Goal: Information Seeking & Learning: Understand process/instructions

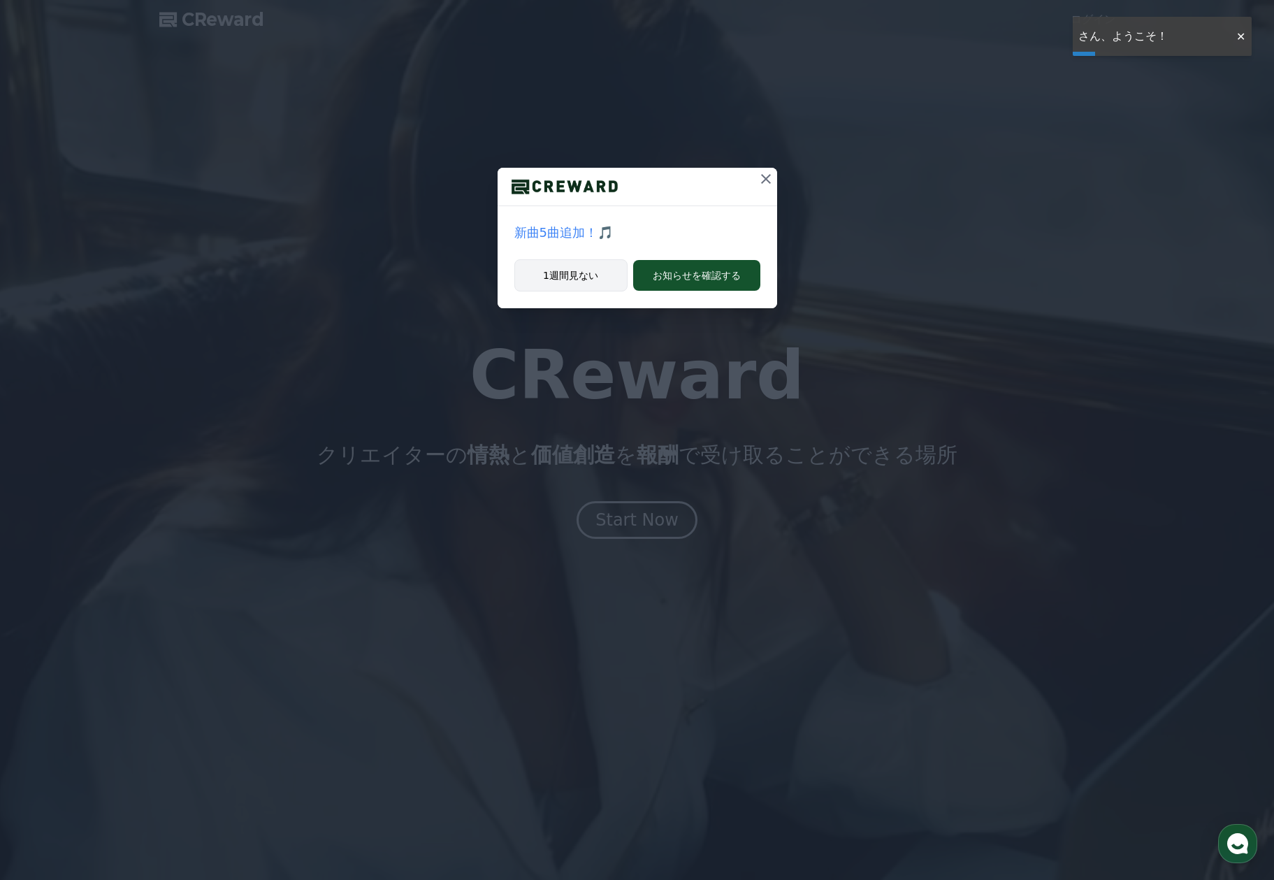
click at [572, 270] on button "1週間見ない" at bounding box center [570, 275] width 113 height 32
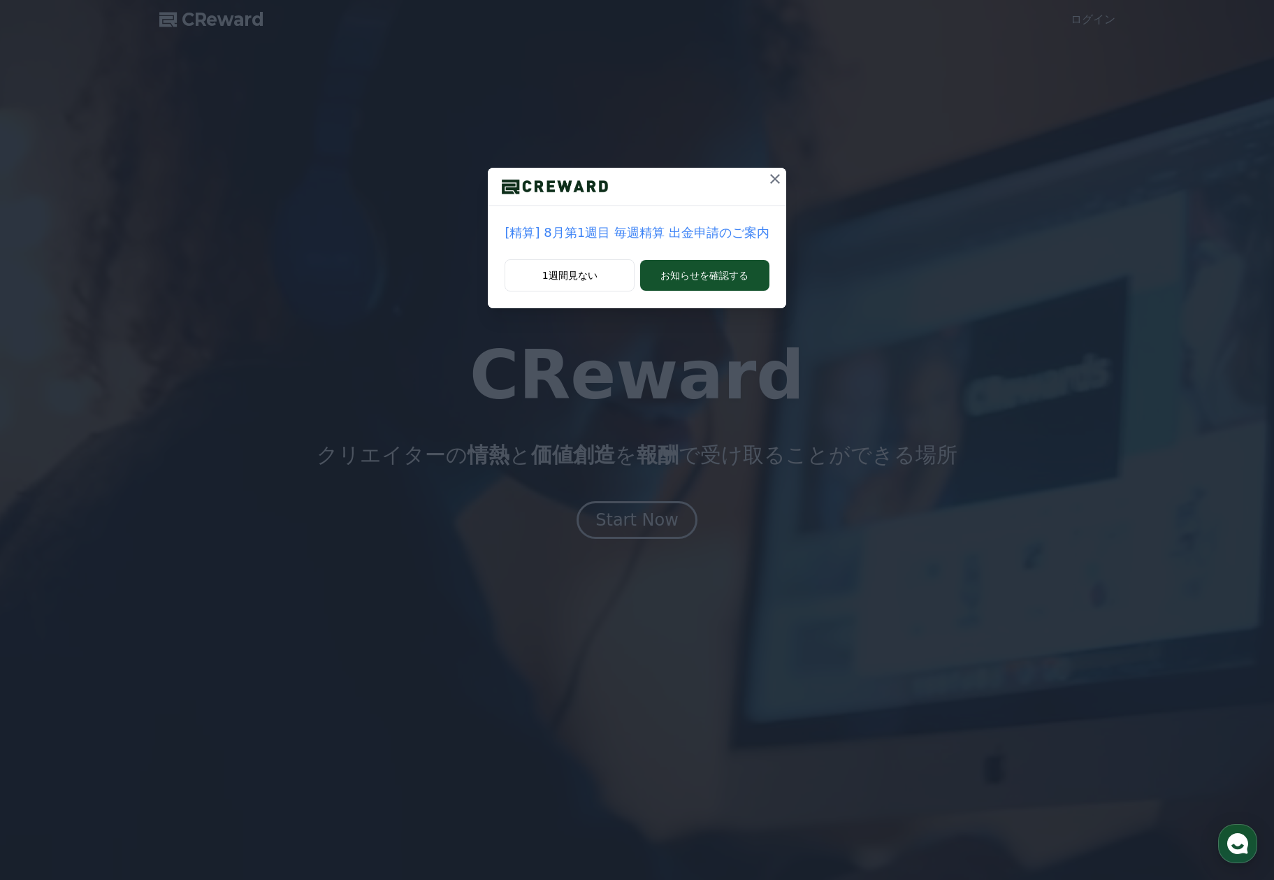
click at [774, 175] on icon at bounding box center [775, 179] width 17 height 17
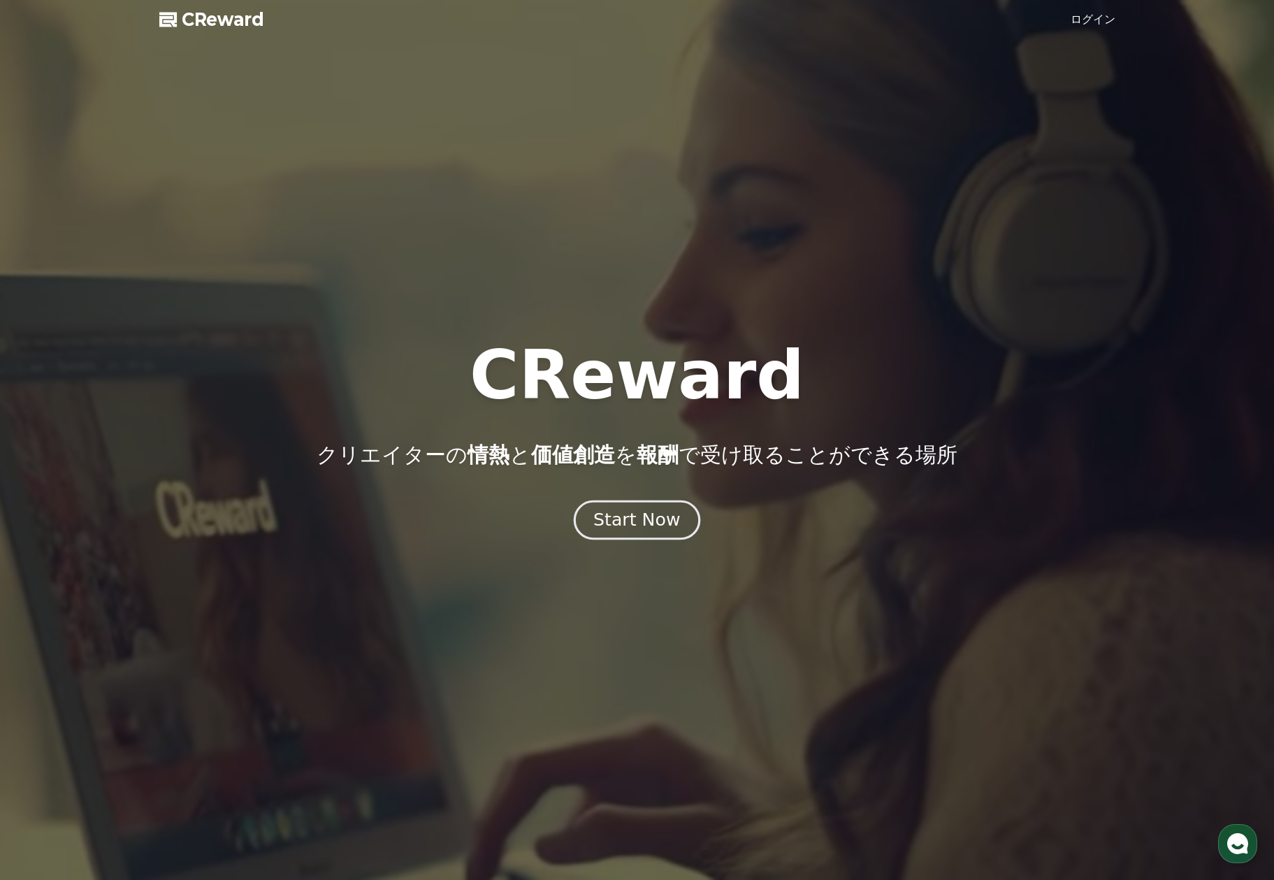
click at [663, 525] on div "Start Now" at bounding box center [636, 520] width 87 height 24
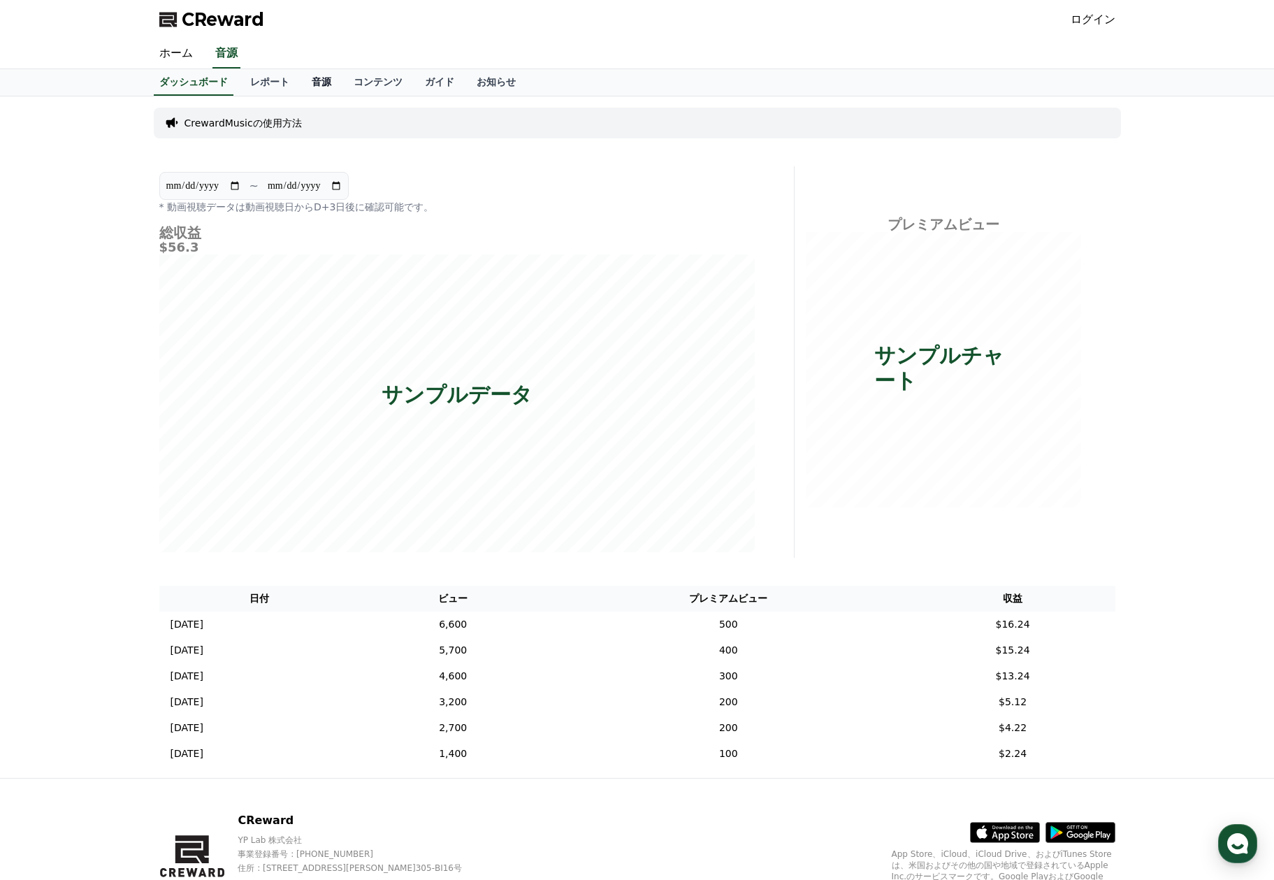
click at [316, 80] on link "音源" at bounding box center [322, 82] width 42 height 27
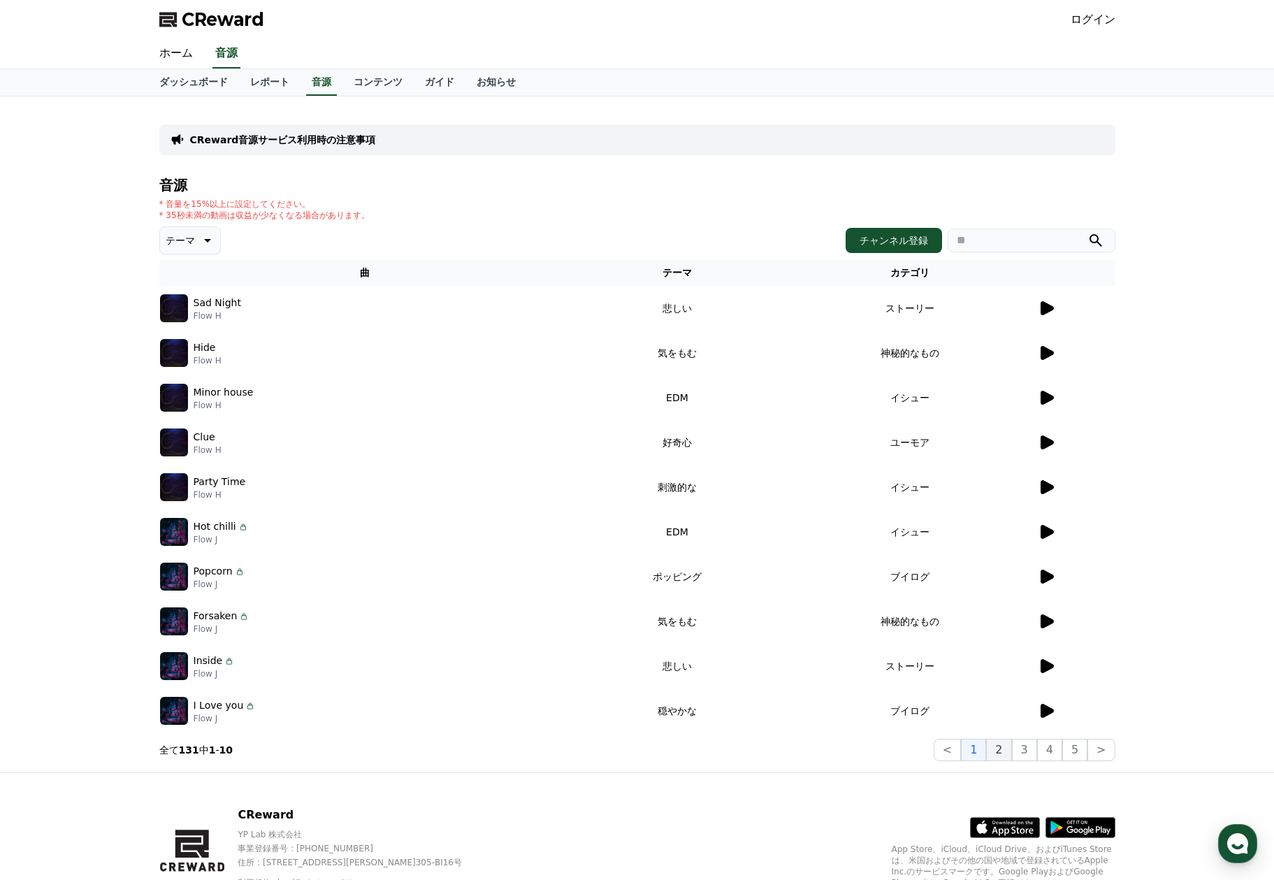
click at [1012, 751] on button "2" at bounding box center [1024, 750] width 25 height 22
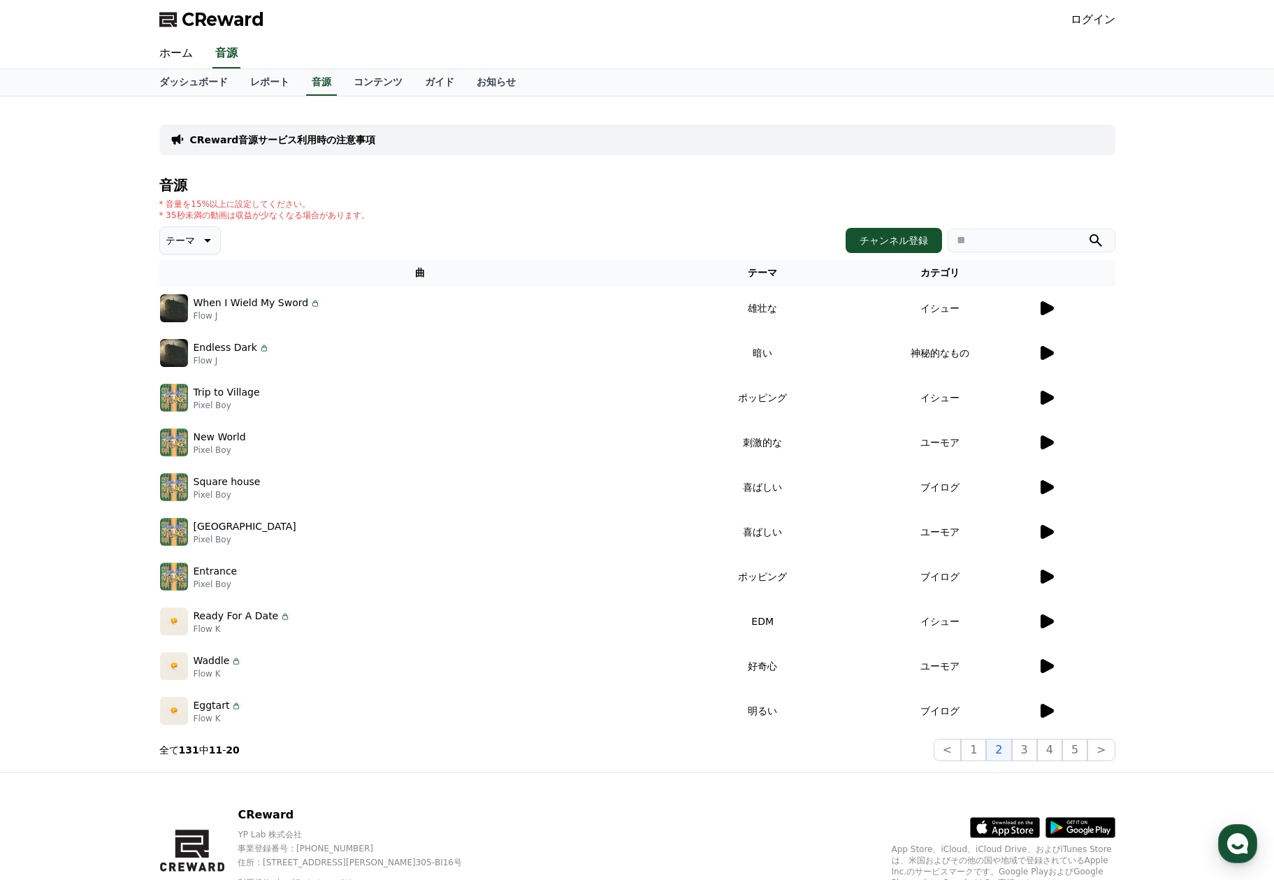
click at [1040, 645] on td at bounding box center [1076, 666] width 78 height 45
click at [1042, 668] on icon at bounding box center [1047, 666] width 13 height 14
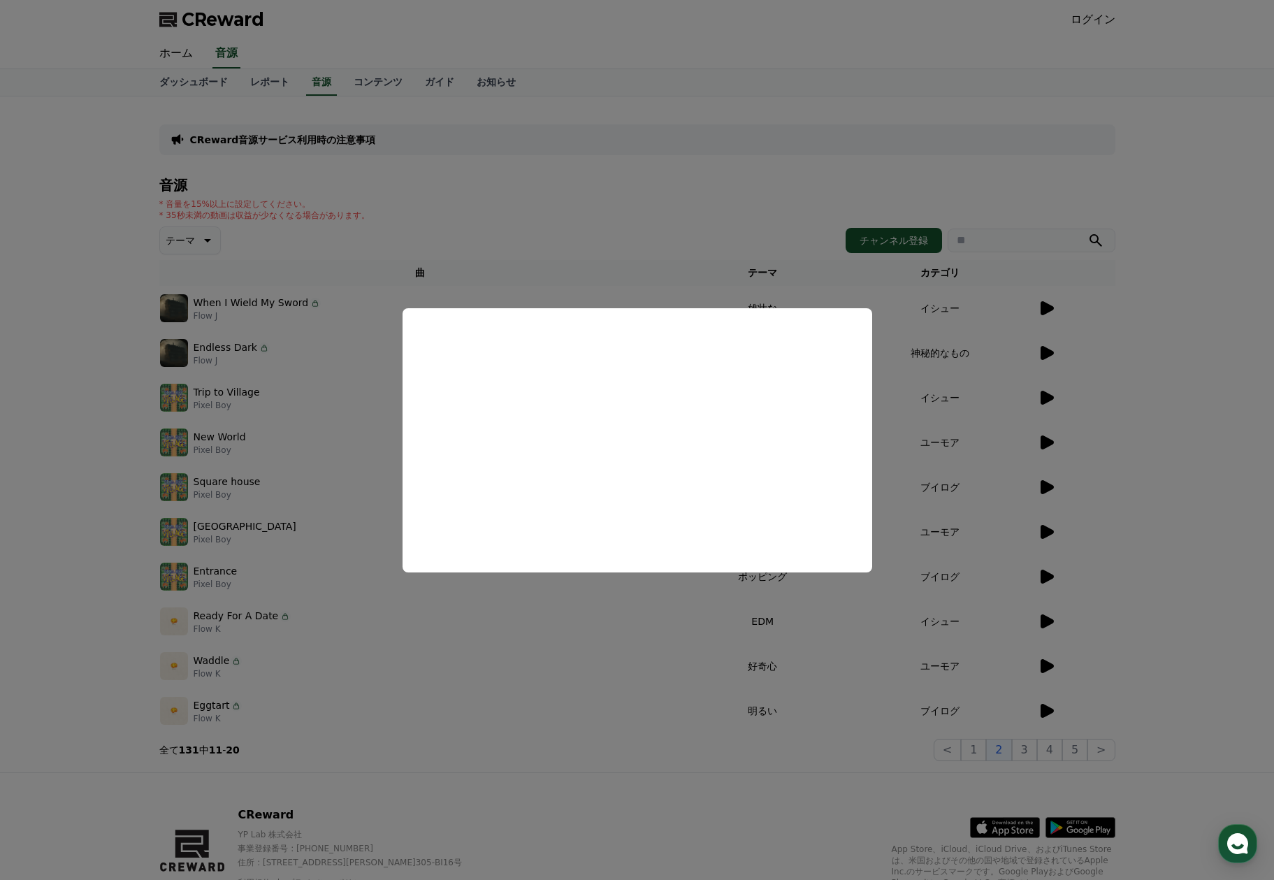
click at [635, 214] on button "close modal" at bounding box center [637, 440] width 1274 height 880
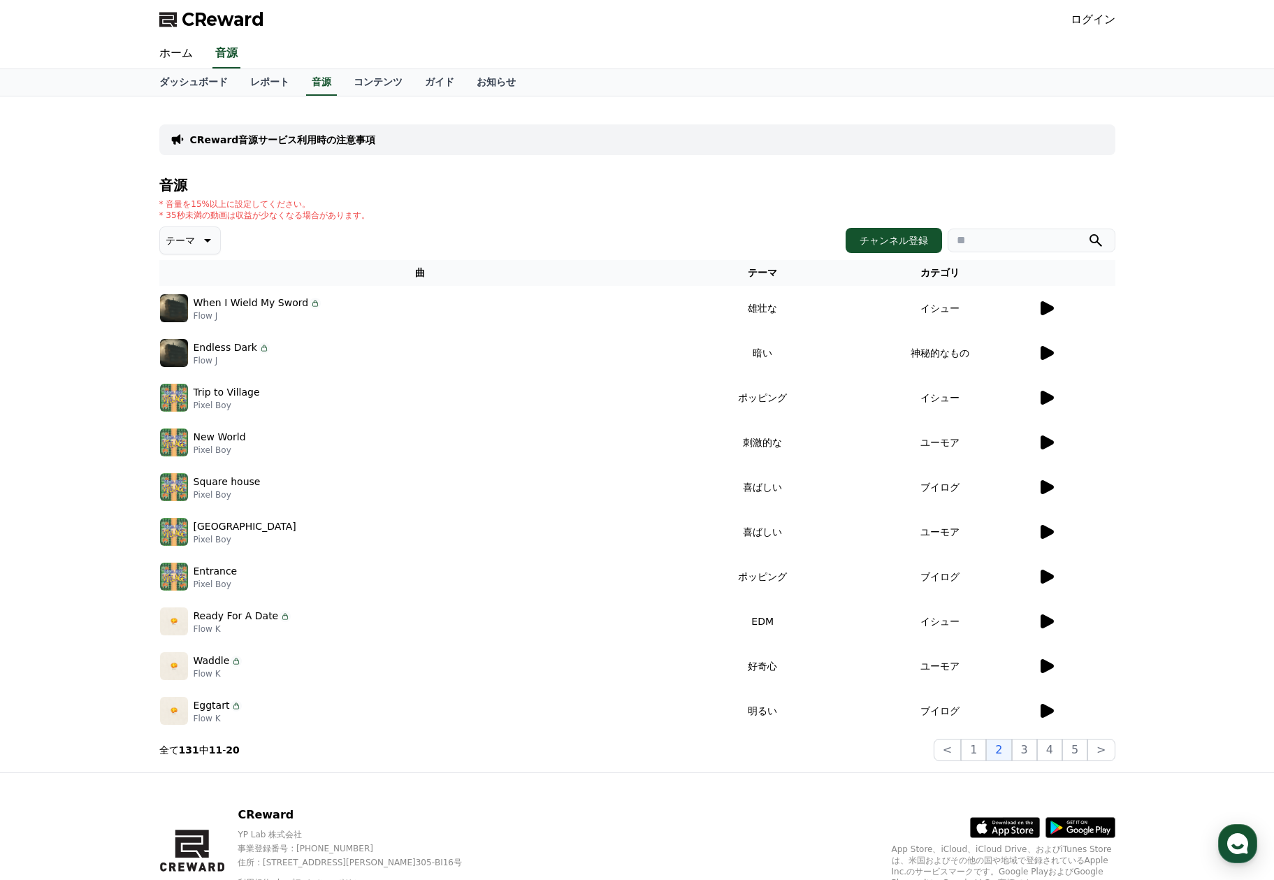
click at [1053, 491] on icon at bounding box center [1046, 487] width 17 height 17
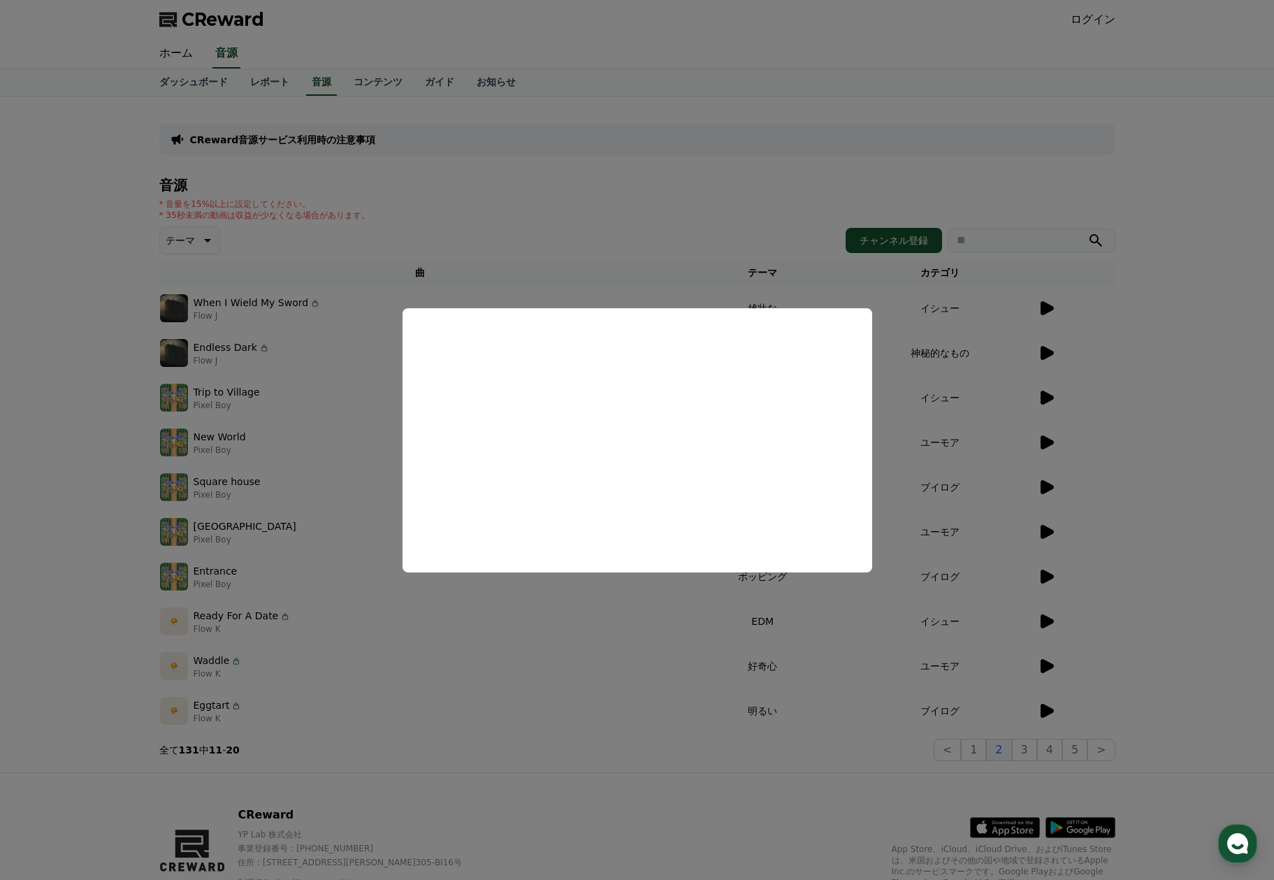
click at [715, 219] on button "close modal" at bounding box center [637, 440] width 1274 height 880
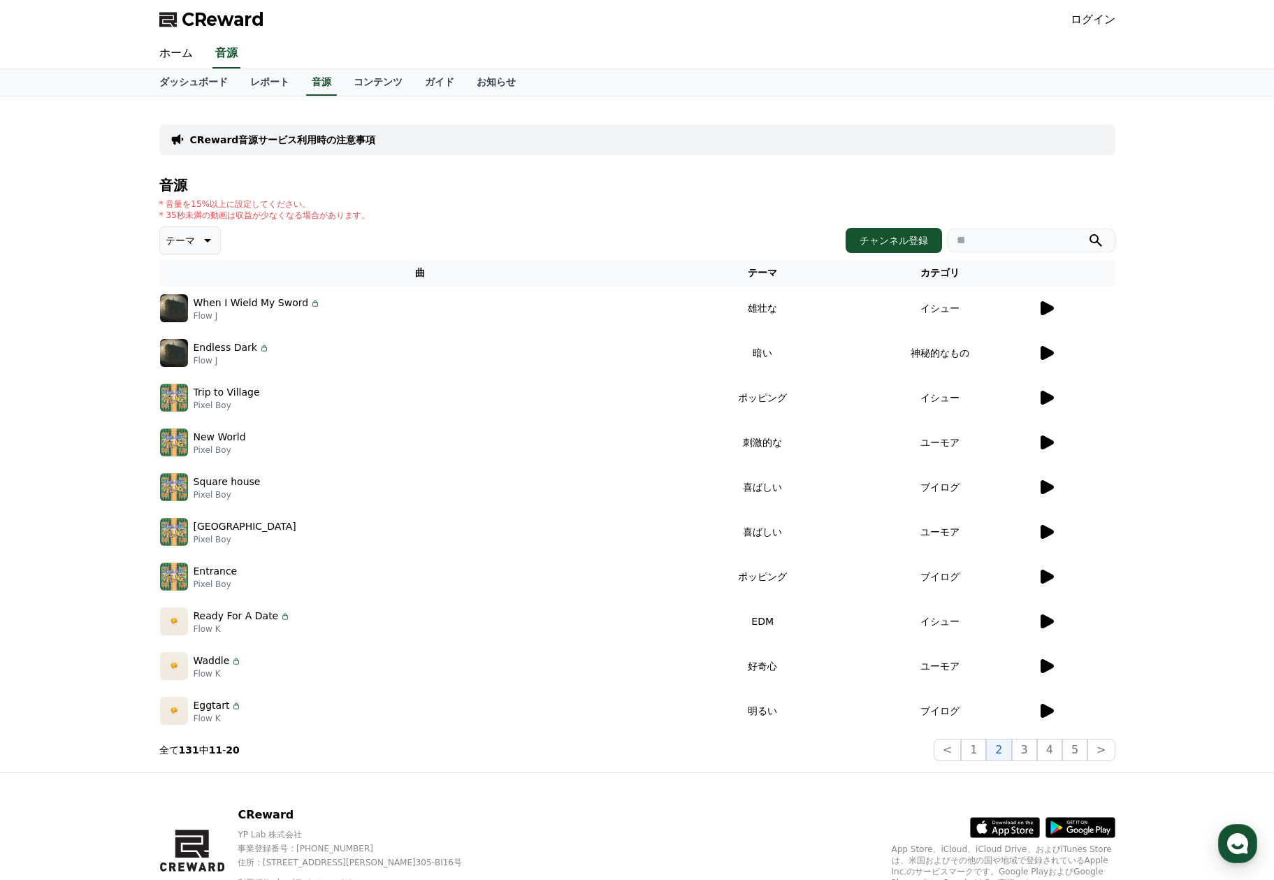
click at [212, 244] on icon at bounding box center [206, 240] width 17 height 17
click at [555, 224] on div "音源 * 音量を15%以上に設定してください。 * 35秒未満の動画は収益が少なくなる場合があります。 テーマ テーマ 全て 空想 好奇心 暗い 明るい ポッ…" at bounding box center [637, 470] width 956 height 584
click at [431, 71] on link "ガイド" at bounding box center [440, 82] width 52 height 27
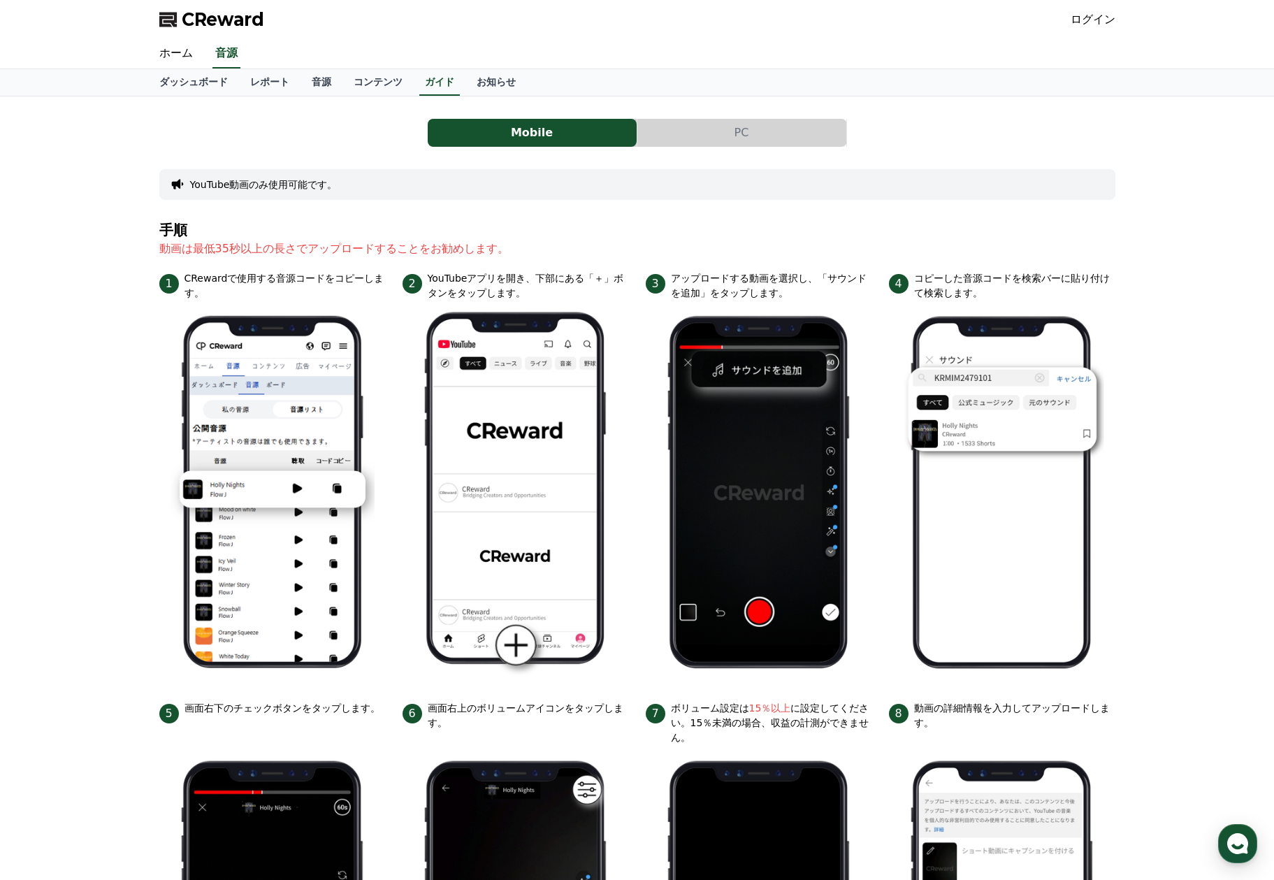
drag, startPoint x: 189, startPoint y: 276, endPoint x: 200, endPoint y: 292, distance: 19.6
click at [200, 292] on p "CRewardで使用する音源コードをコピーします。" at bounding box center [285, 285] width 201 height 29
click at [701, 133] on button "PC" at bounding box center [741, 133] width 209 height 28
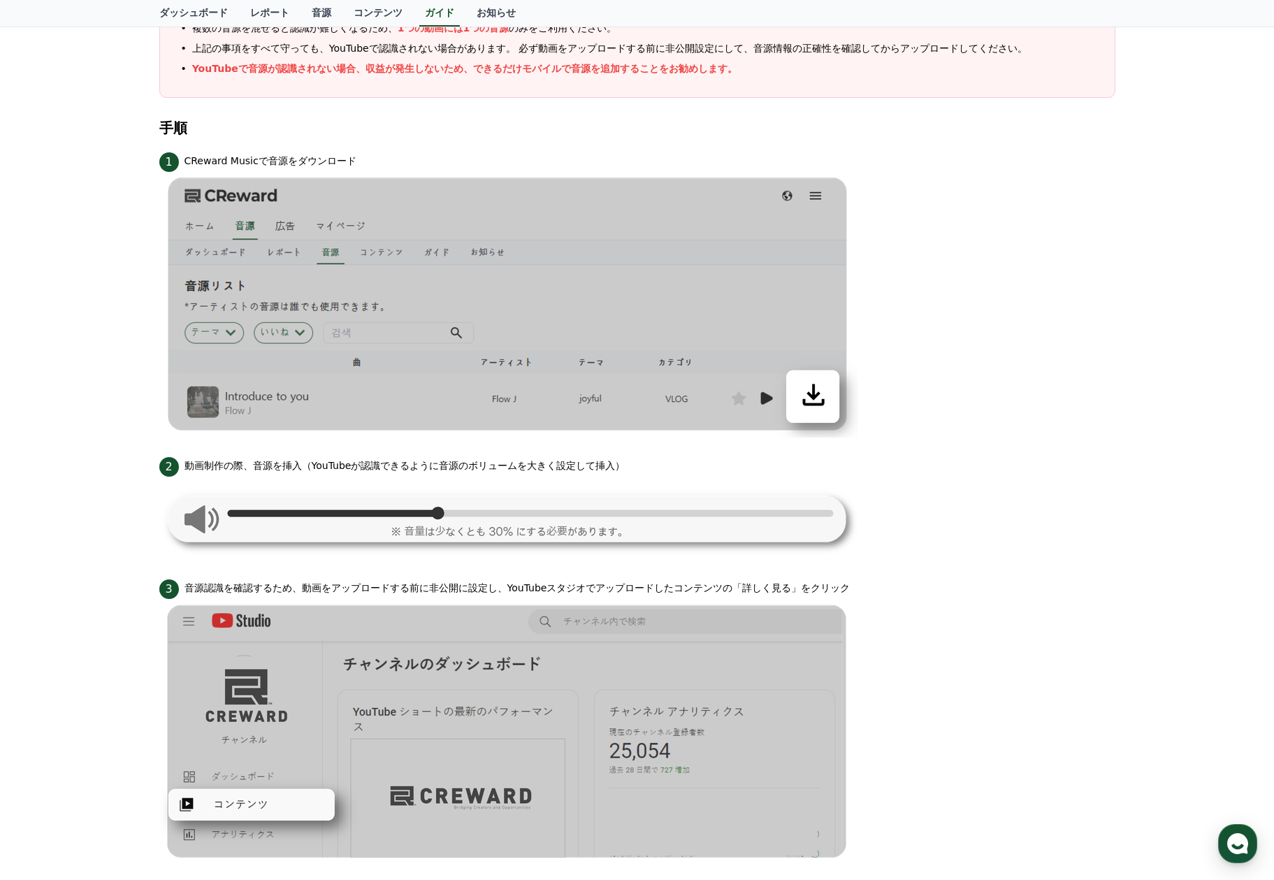
scroll to position [340, 0]
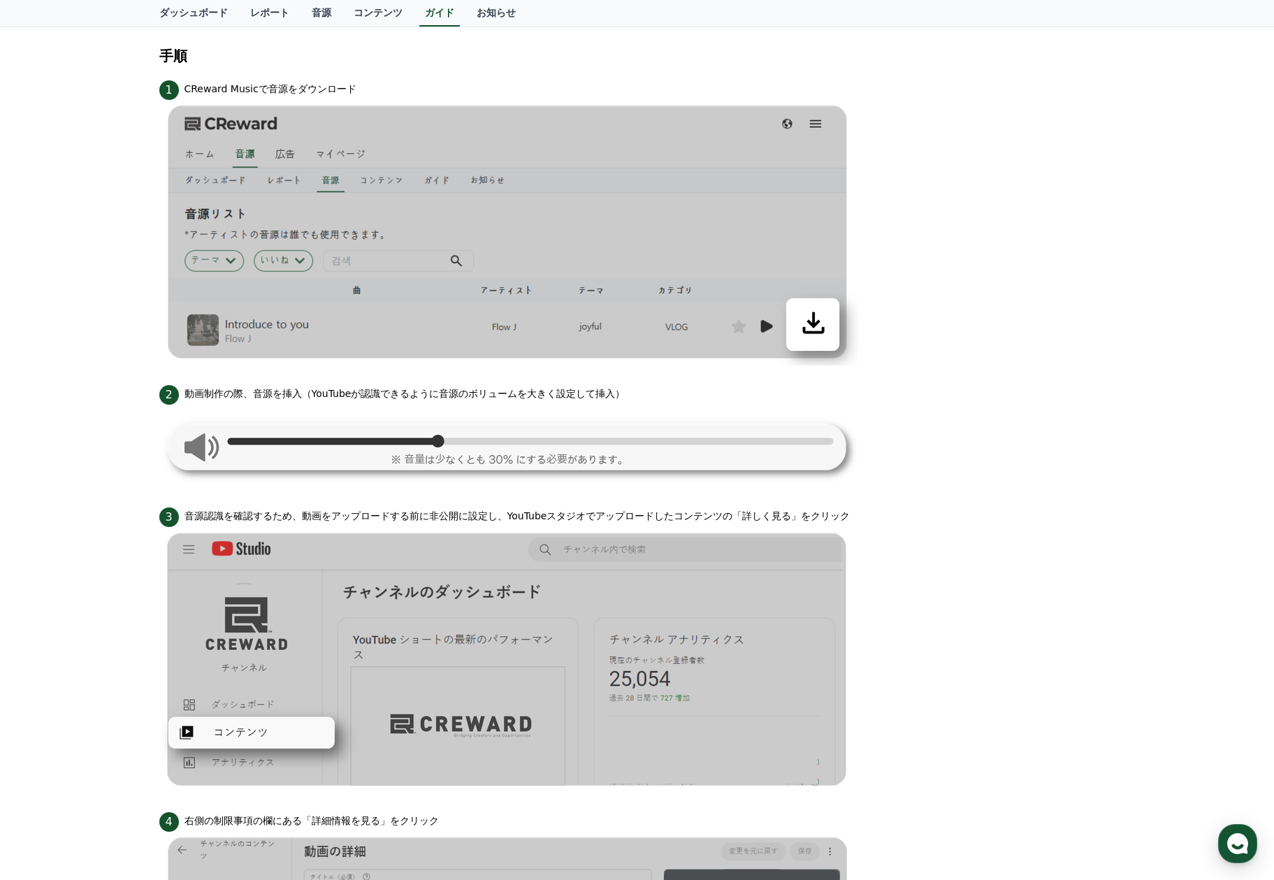
drag, startPoint x: 175, startPoint y: 391, endPoint x: 644, endPoint y: 398, distance: 469.0
click at [644, 398] on div "2 動画制作の際、音源を挿入（YouTubeが認識できるように音源のボリュームを大きく設定して挿入）" at bounding box center [637, 393] width 956 height 22
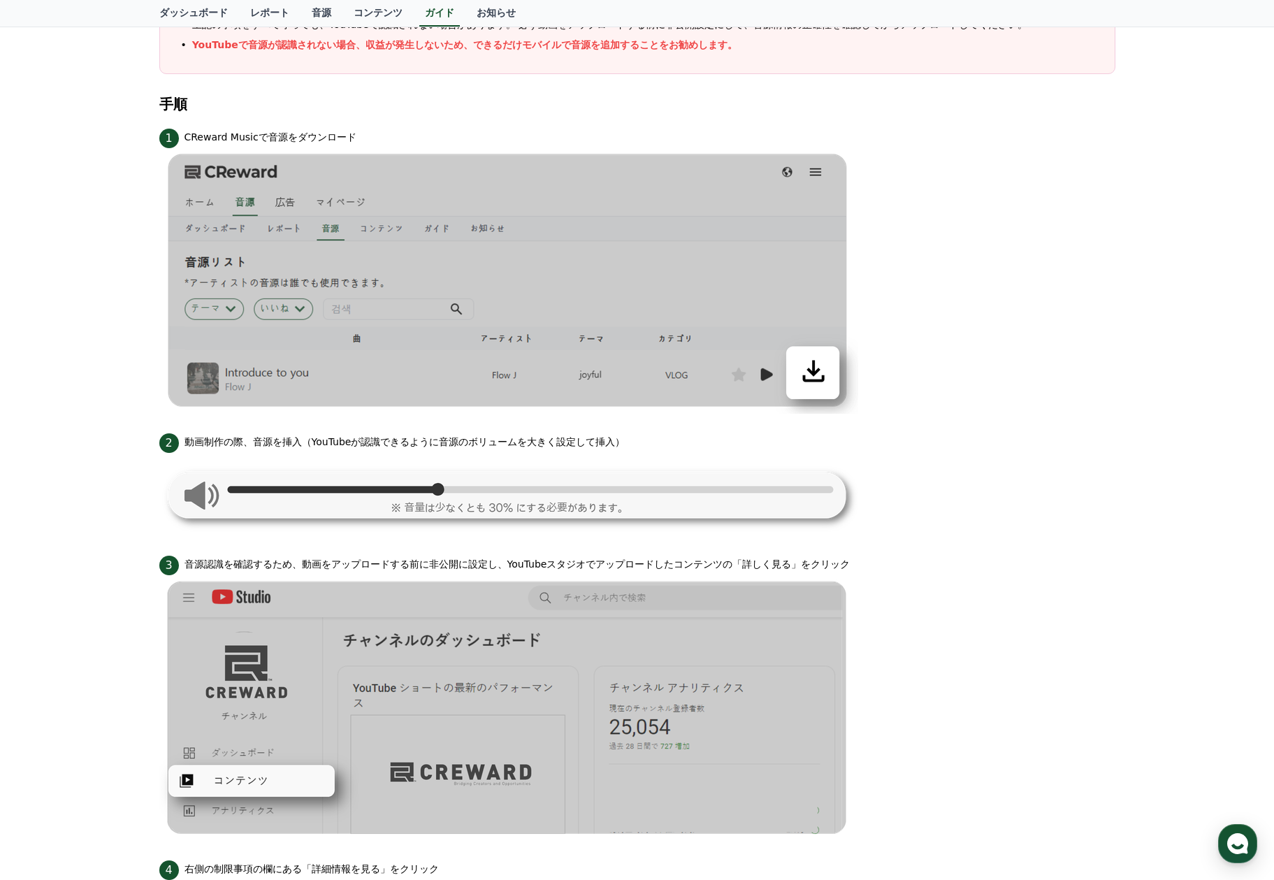
scroll to position [0, 0]
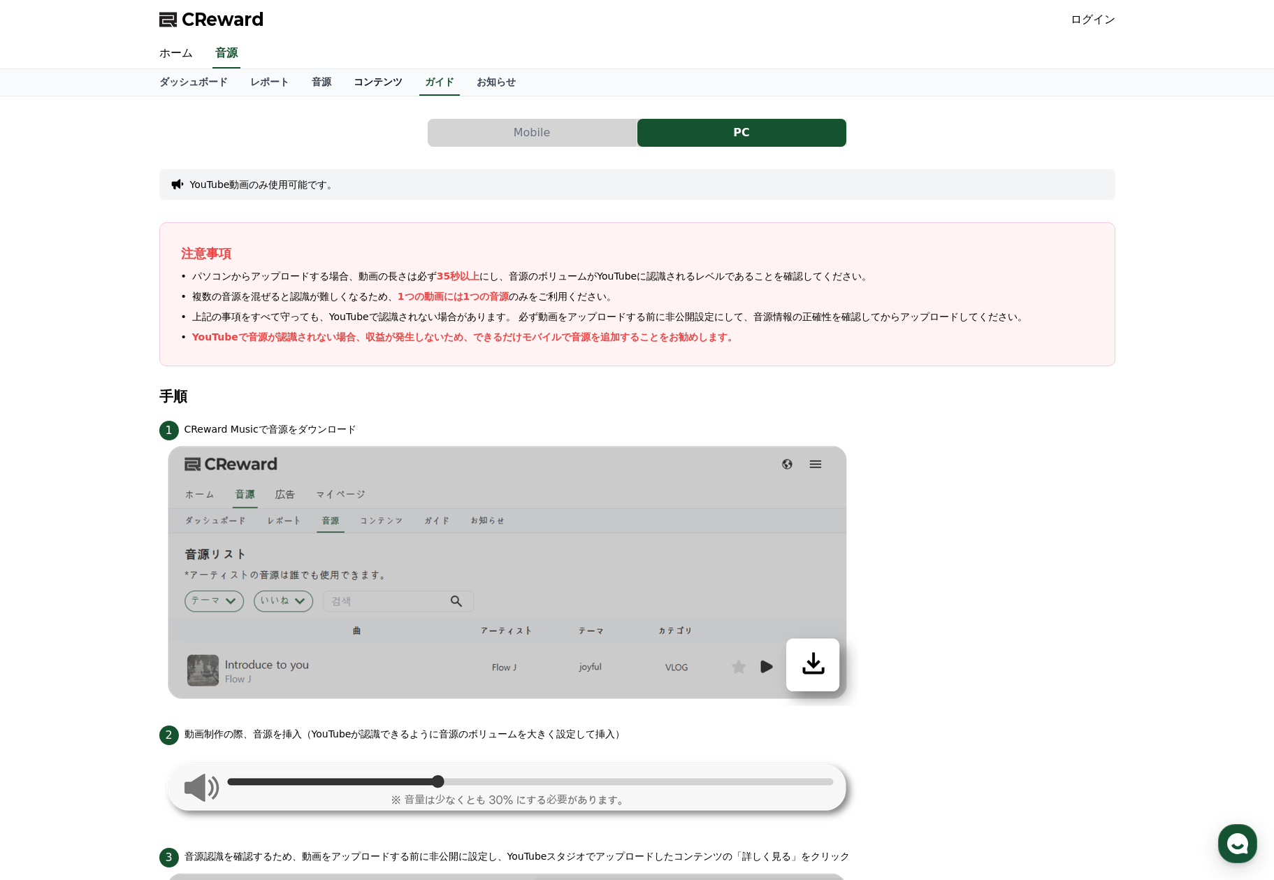
click at [399, 90] on link "コンテンツ" at bounding box center [377, 82] width 71 height 27
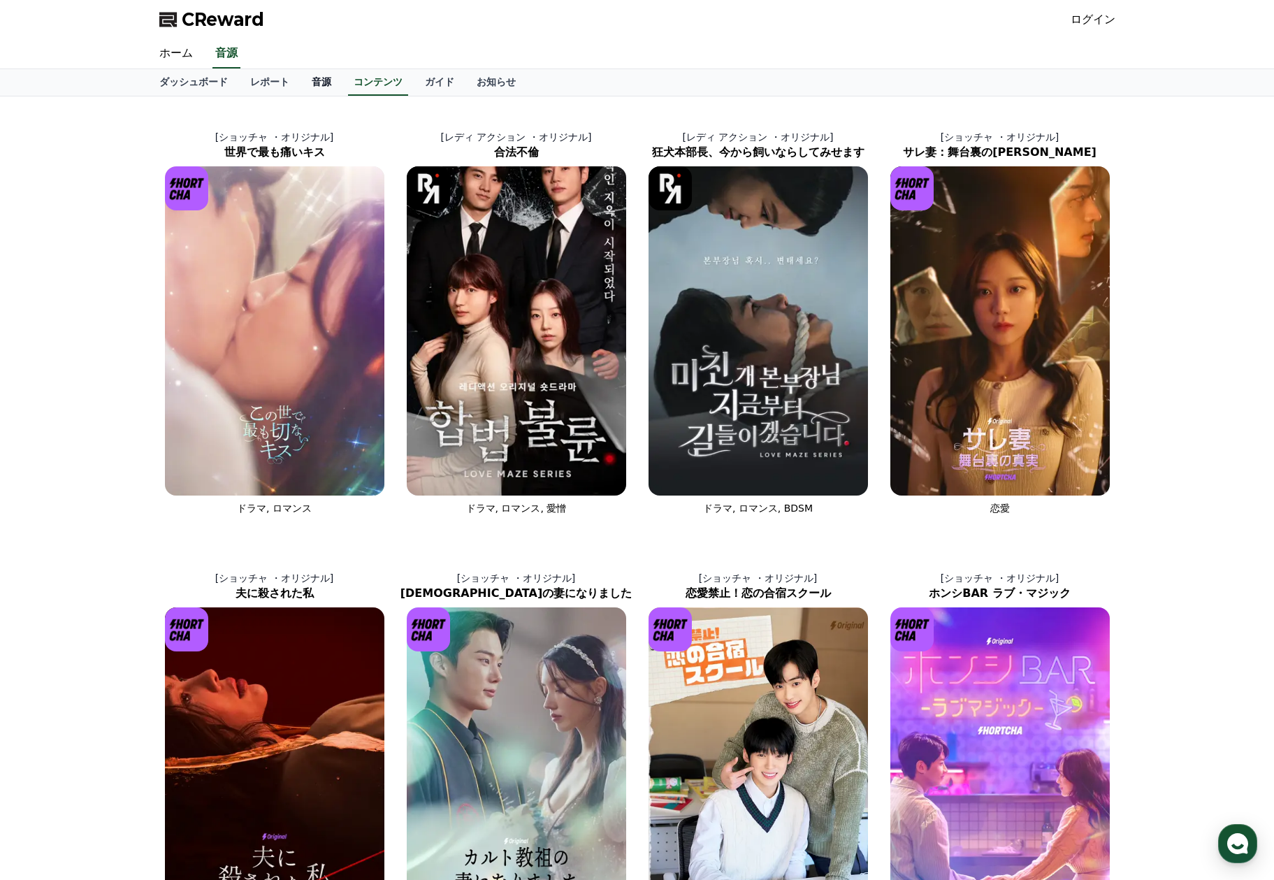
click at [335, 82] on link "音源" at bounding box center [322, 82] width 42 height 27
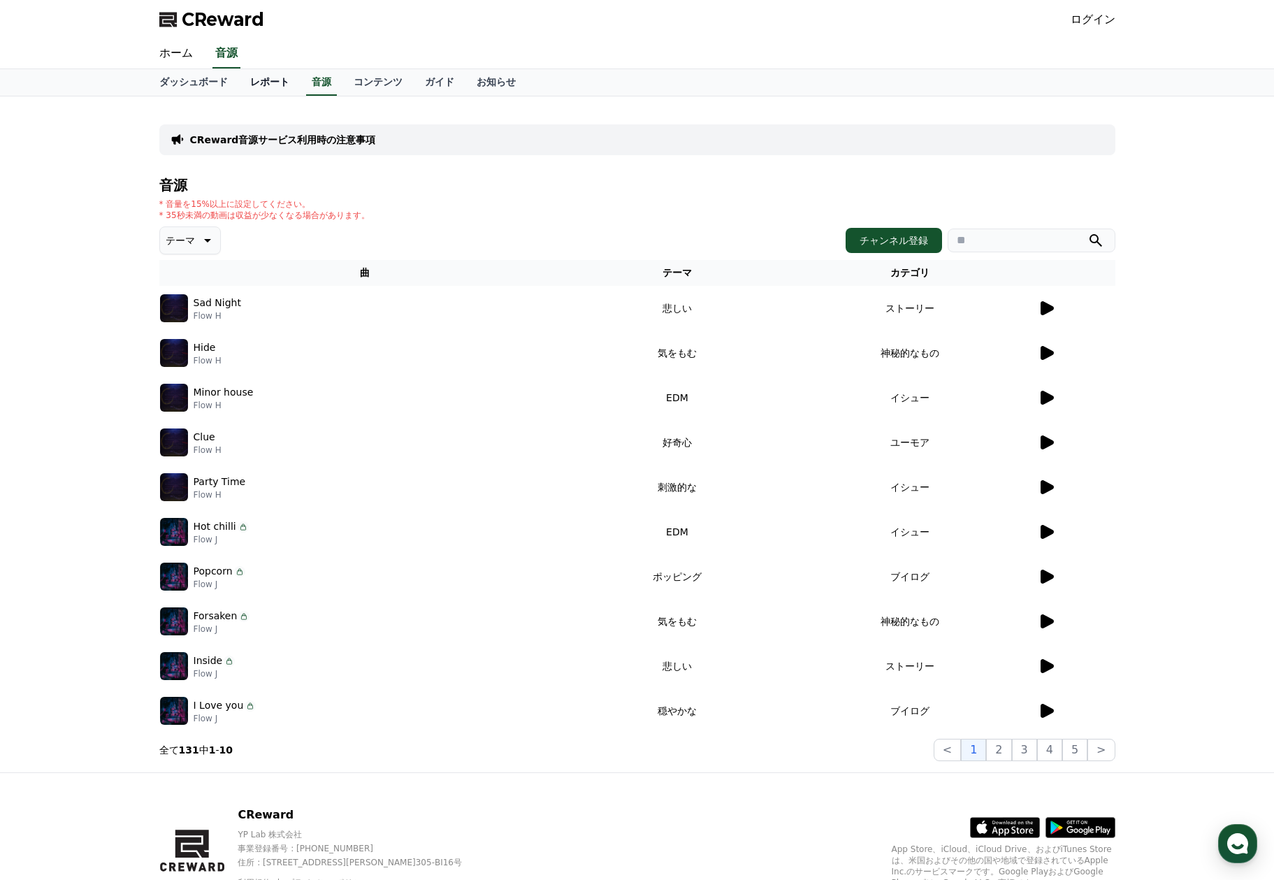
click at [280, 87] on link "レポート" at bounding box center [270, 82] width 62 height 27
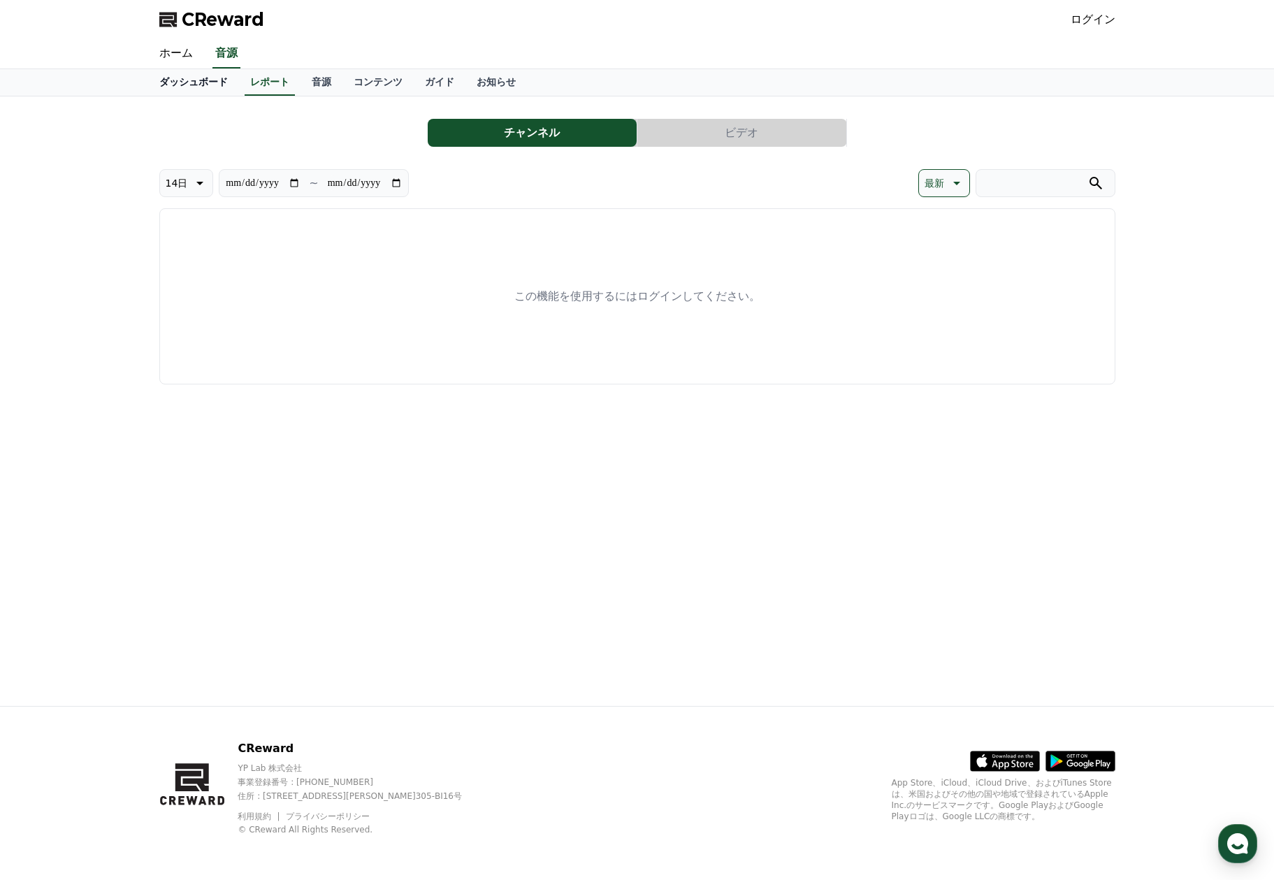
click at [210, 82] on link "ダッシュボード" at bounding box center [193, 82] width 91 height 27
